Goal: Transaction & Acquisition: Book appointment/travel/reservation

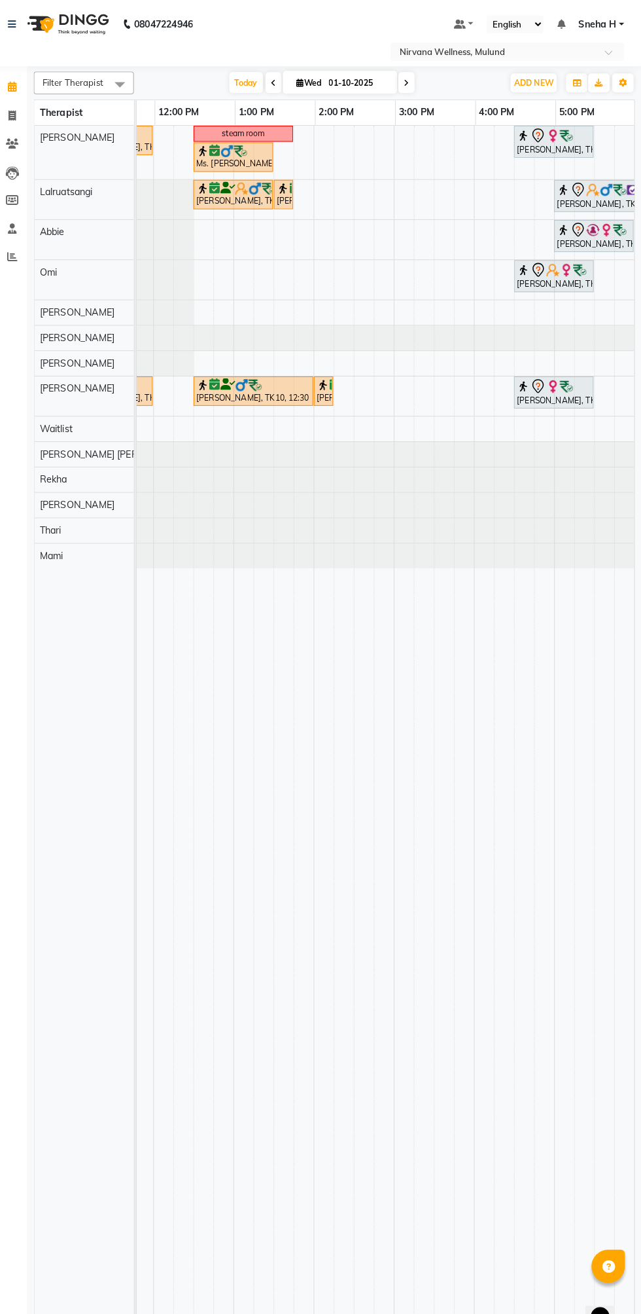
scroll to position [0, 219]
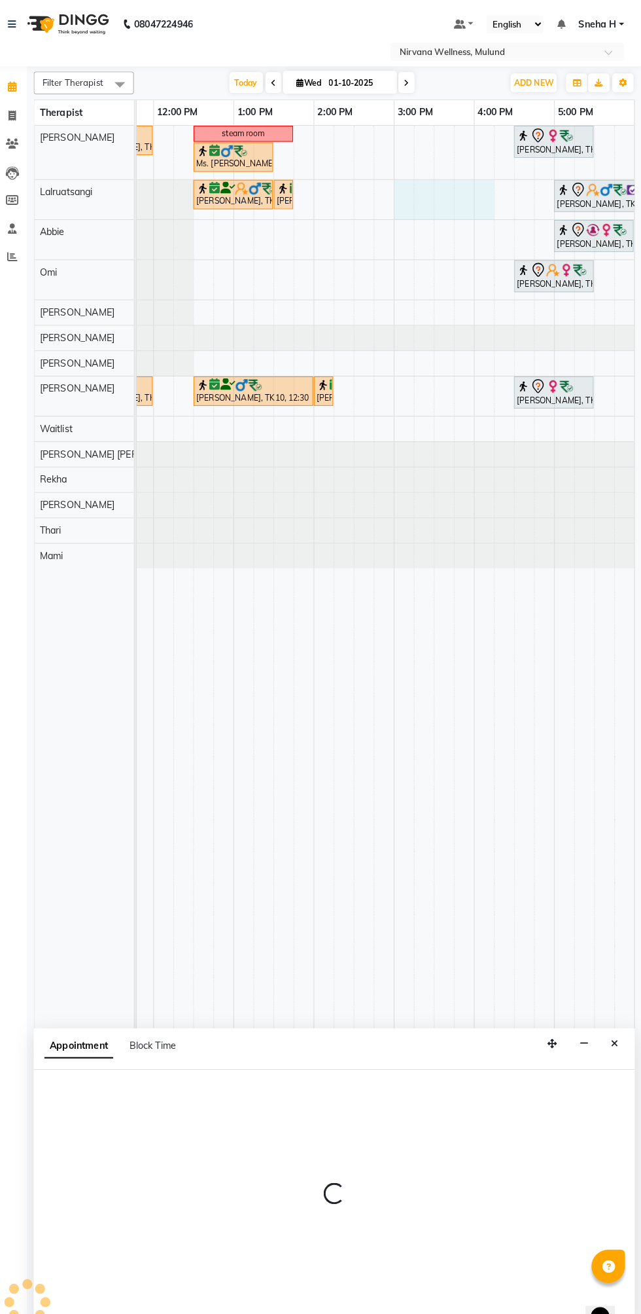
select select "48510"
select select "900"
select select "tentative"
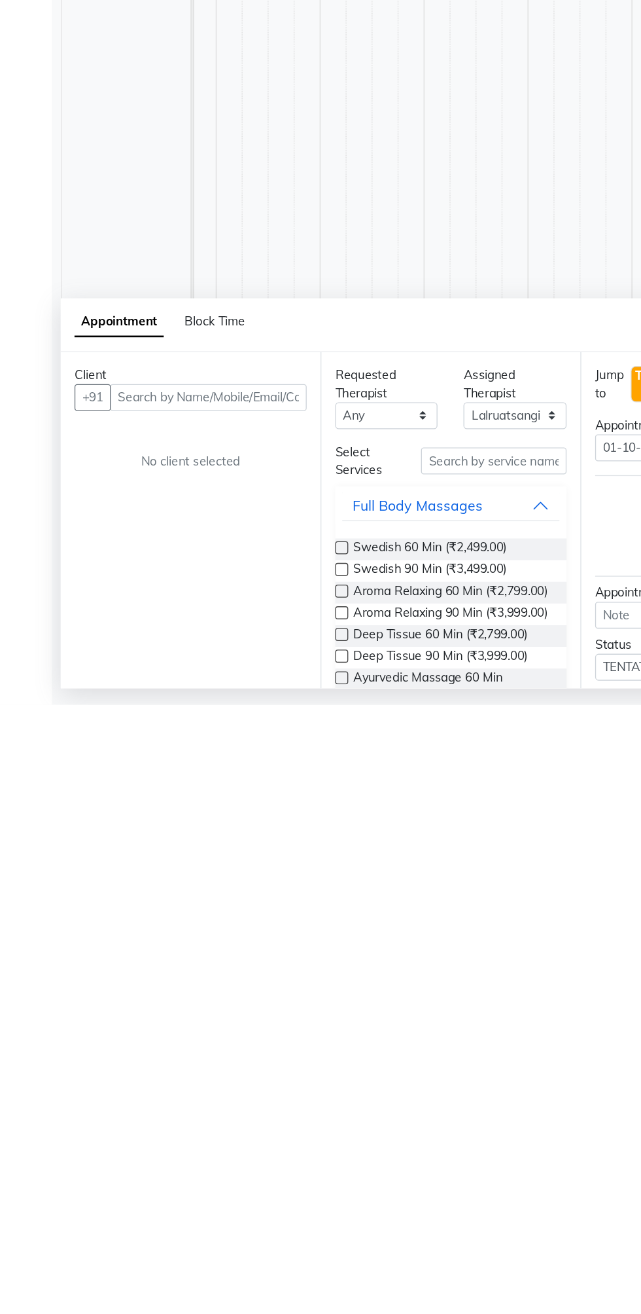
scroll to position [0, 0]
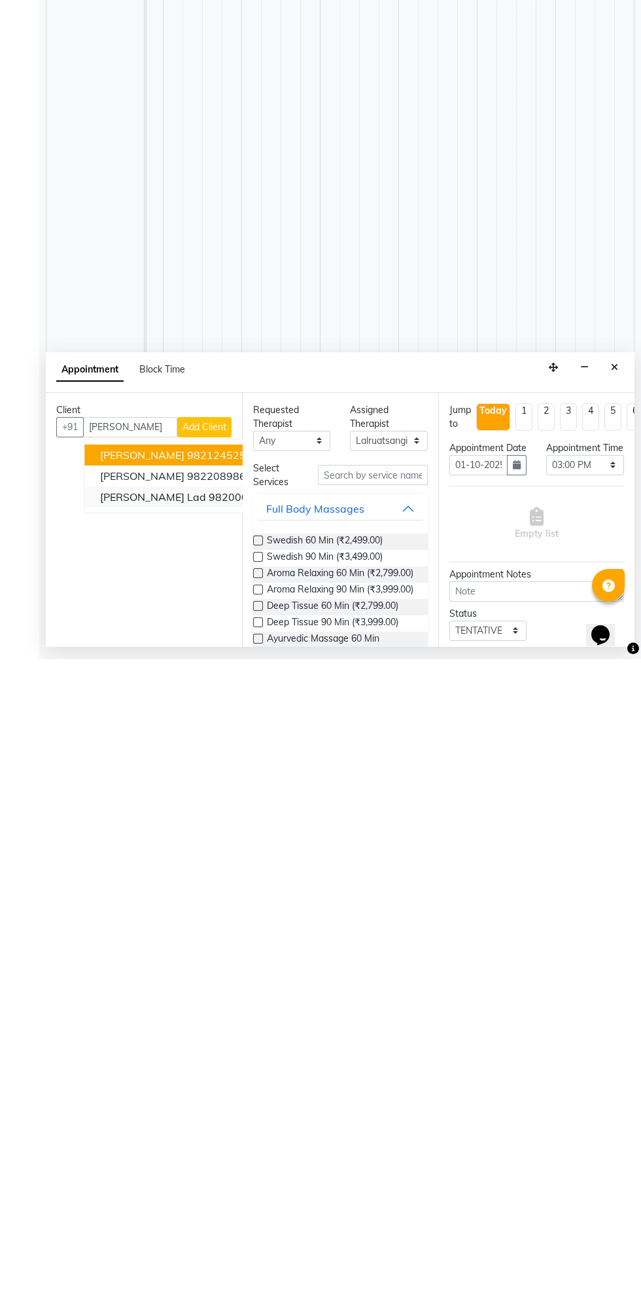
click at [209, 1155] on ngb-highlight "9820003955" at bounding box center [241, 1151] width 65 height 13
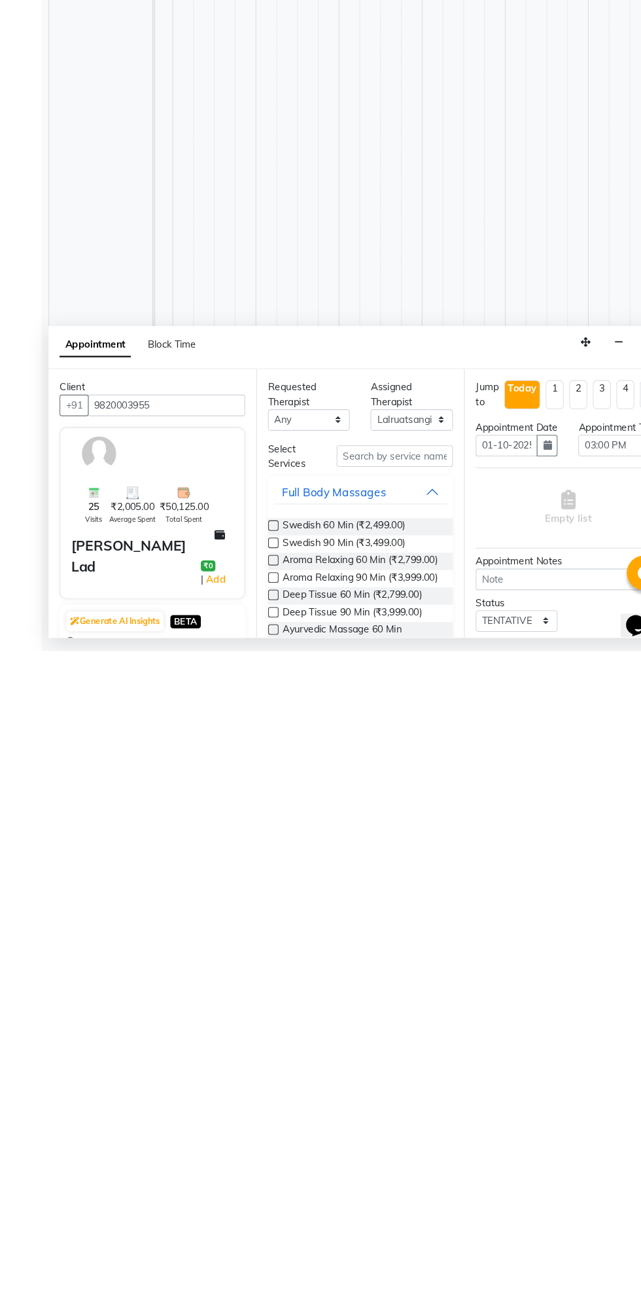
type input "9820003955"
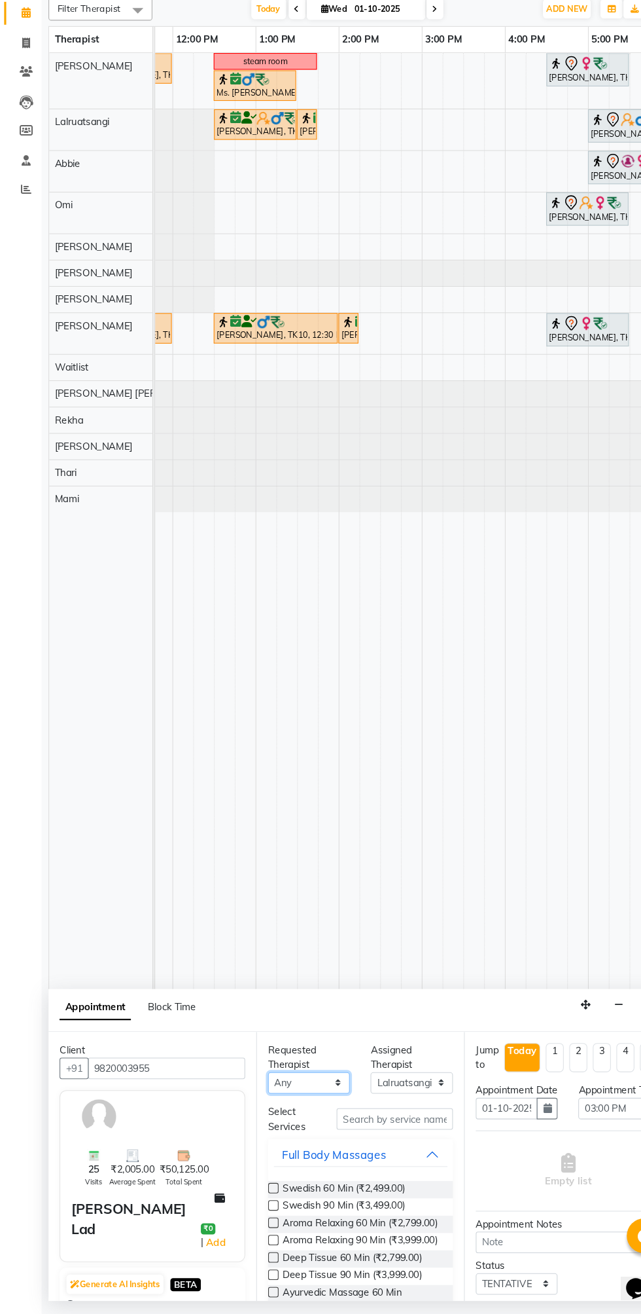
click at [301, 1095] on select "Any [PERSON_NAME] [PERSON_NAME] [PERSON_NAME] [PERSON_NAME] Tlau Omi [PERSON_NA…" at bounding box center [291, 1095] width 77 height 20
select select "48510"
click at [253, 1085] on select "Any [PERSON_NAME] [PERSON_NAME] [PERSON_NAME] [PERSON_NAME] Tlau Omi [PERSON_NA…" at bounding box center [291, 1095] width 77 height 20
click at [262, 1195] on label at bounding box center [258, 1195] width 10 height 10
click at [262, 1195] on input "checkbox" at bounding box center [257, 1196] width 9 height 9
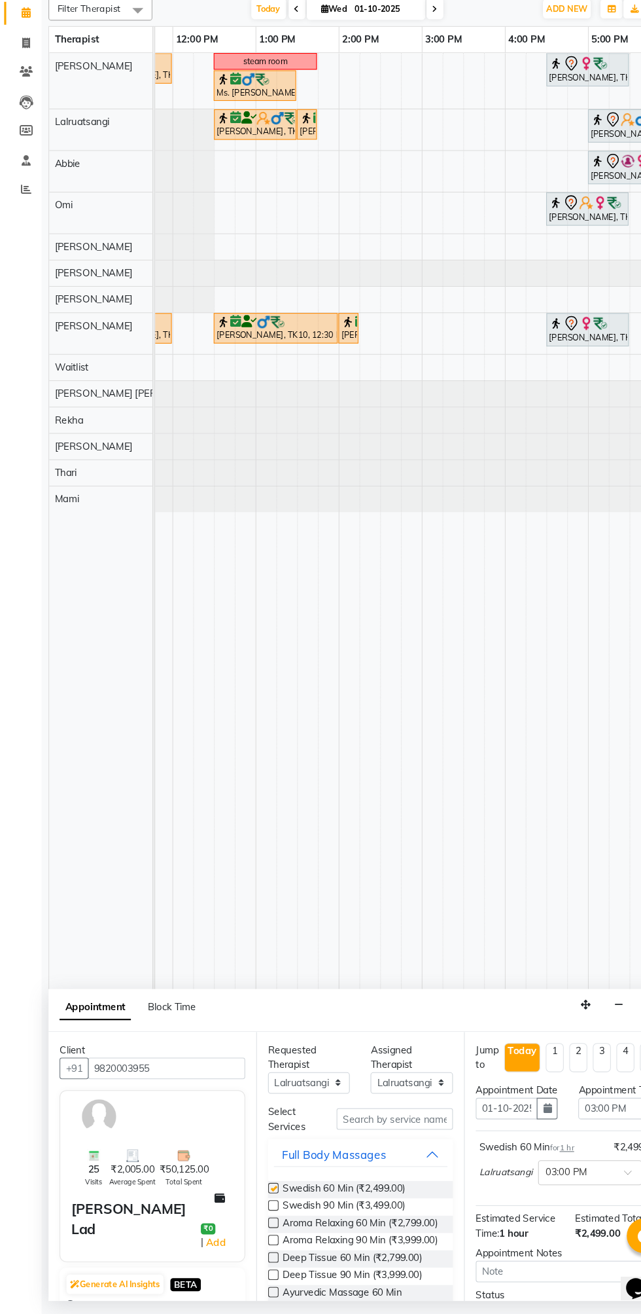
checkbox input "false"
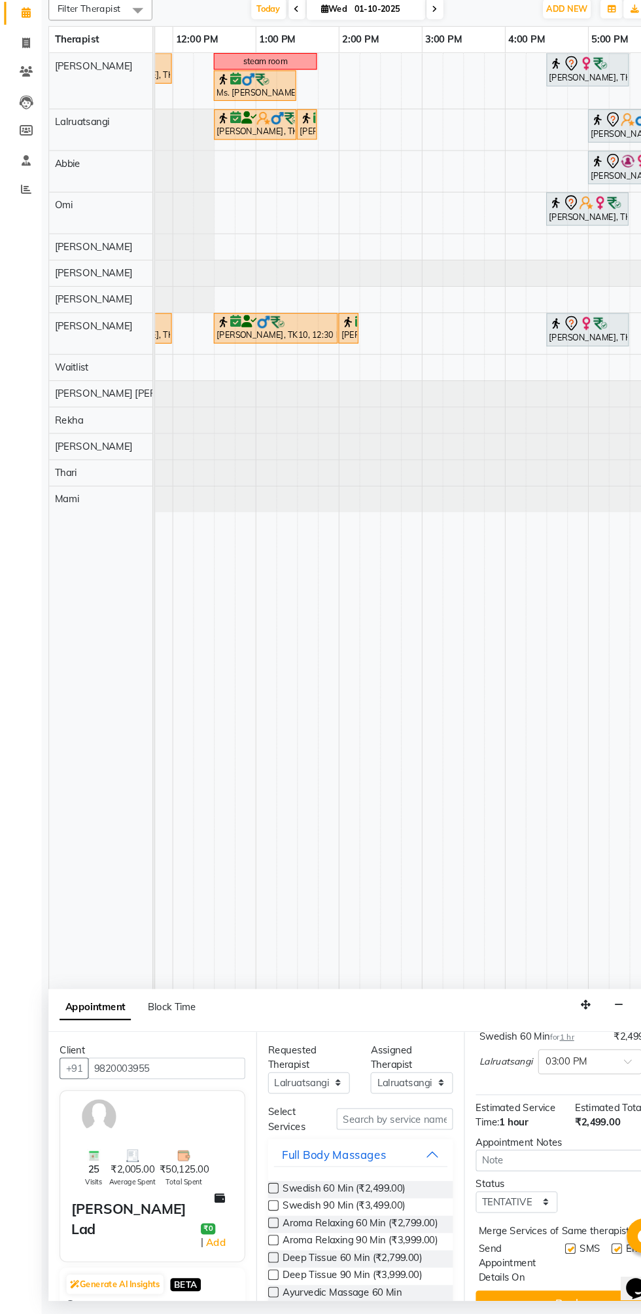
scroll to position [143, 0]
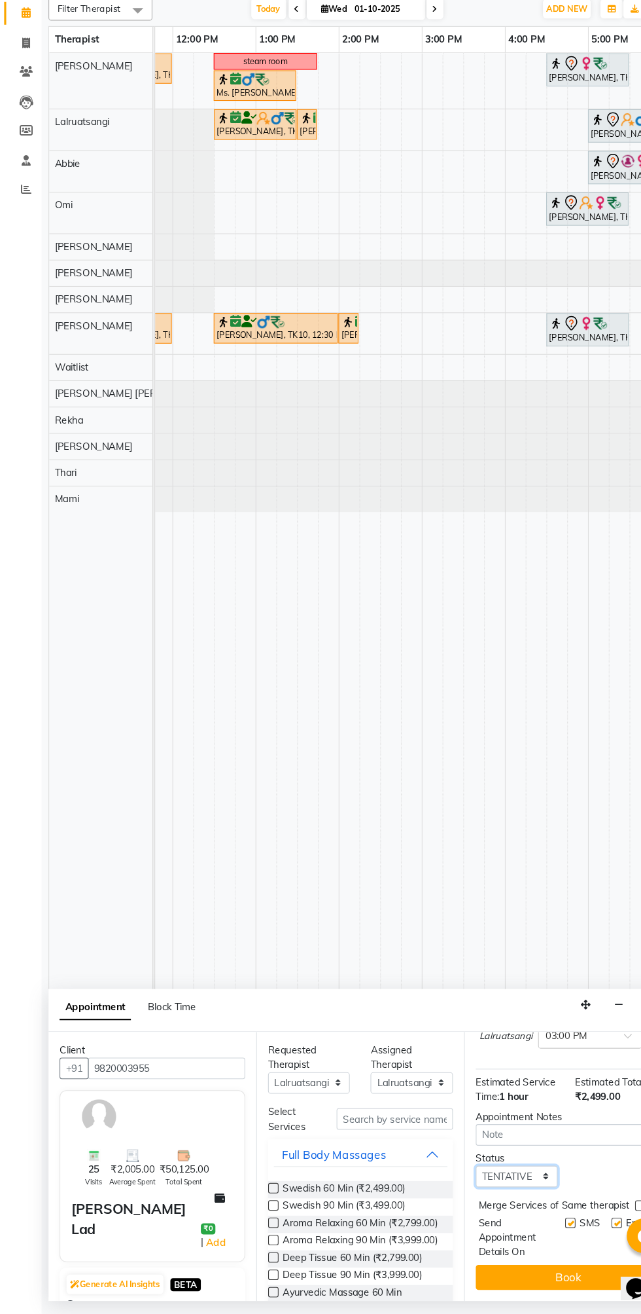
click at [512, 1189] on select "Select TENTATIVE CONFIRM CHECK-IN UPCOMING" at bounding box center [488, 1184] width 77 height 20
select select "confirm booking"
click at [450, 1174] on select "Select TENTATIVE CONFIRM CHECK-IN UPCOMING" at bounding box center [488, 1184] width 77 height 20
click at [530, 1278] on button "Book" at bounding box center [537, 1279] width 175 height 24
